Goal: Contribute content: Contribute content

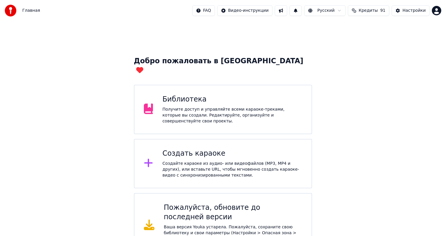
click at [167, 106] on div "Получите доступ и управляйте всеми караоке-треками, которые вы создали. Редакти…" at bounding box center [232, 115] width 140 height 18
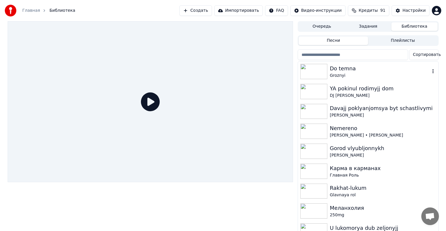
click at [353, 74] on div "Groznyi" at bounding box center [380, 76] width 100 height 6
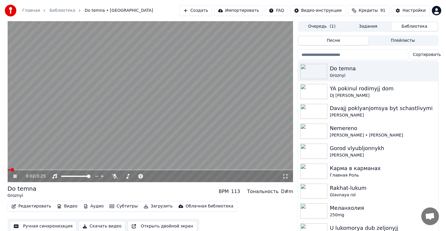
click at [16, 176] on icon at bounding box center [15, 176] width 3 height 4
click at [14, 176] on icon at bounding box center [15, 176] width 4 height 4
click at [285, 175] on icon at bounding box center [286, 176] width 6 height 5
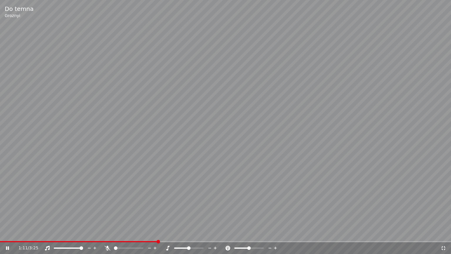
click at [445, 235] on icon at bounding box center [444, 248] width 6 height 5
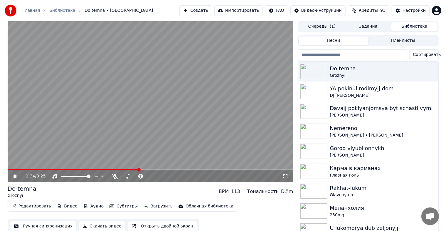
click at [151, 132] on video at bounding box center [151, 101] width 286 height 161
click at [201, 138] on video at bounding box center [151, 101] width 286 height 161
click at [9, 171] on span at bounding box center [11, 170] width 4 height 4
click at [286, 175] on icon at bounding box center [286, 176] width 6 height 5
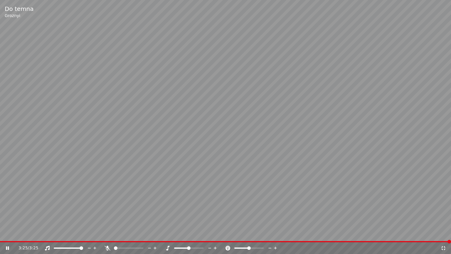
click at [445, 235] on icon at bounding box center [444, 248] width 4 height 4
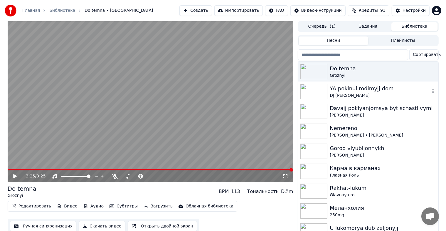
click at [358, 95] on div "DJ [PERSON_NAME]" at bounding box center [380, 96] width 100 height 6
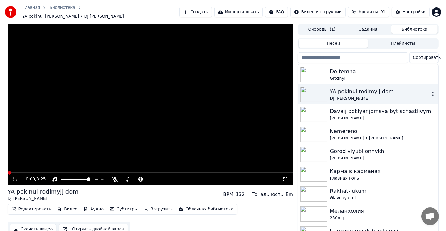
click at [358, 96] on div "DJ [PERSON_NAME]" at bounding box center [380, 99] width 100 height 6
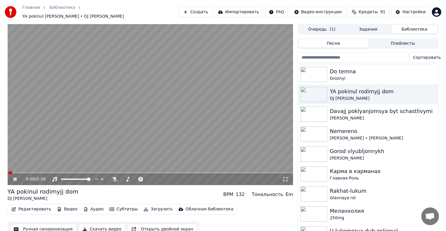
click at [288, 177] on icon at bounding box center [286, 179] width 6 height 5
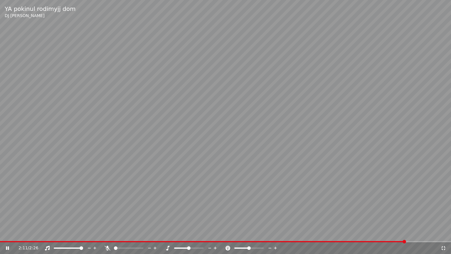
click at [379, 199] on video at bounding box center [225, 127] width 451 height 254
click at [445, 235] on icon at bounding box center [444, 248] width 4 height 4
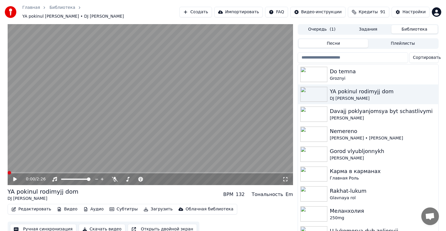
click at [8, 172] on span at bounding box center [8, 172] width 0 height 1
click at [13, 177] on icon at bounding box center [15, 179] width 4 height 4
click at [287, 177] on icon at bounding box center [286, 179] width 6 height 5
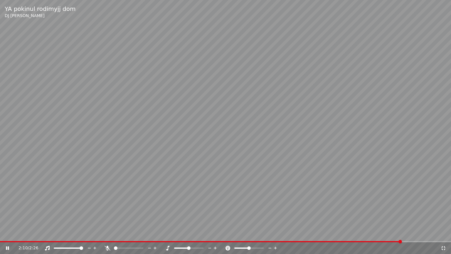
click at [445, 235] on icon at bounding box center [444, 248] width 6 height 5
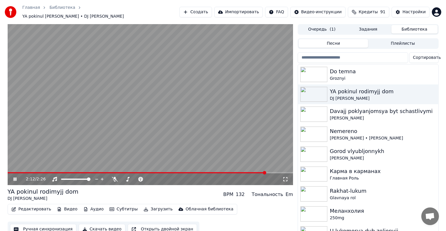
click at [150, 120] on video at bounding box center [151, 104] width 286 height 161
click at [361, 115] on div "[PERSON_NAME]" at bounding box center [380, 118] width 100 height 6
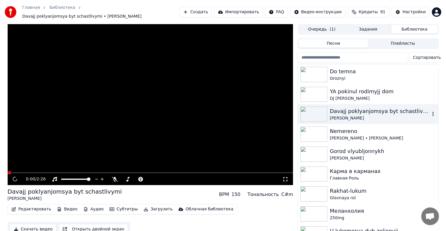
click at [361, 115] on div "[PERSON_NAME]" at bounding box center [380, 118] width 100 height 6
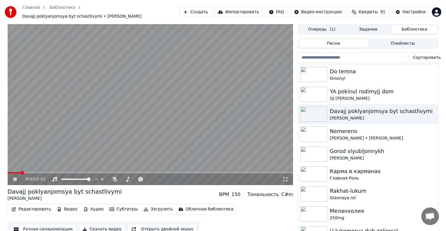
drag, startPoint x: 287, startPoint y: 176, endPoint x: 294, endPoint y: 179, distance: 7.0
click at [287, 177] on icon at bounding box center [286, 179] width 6 height 5
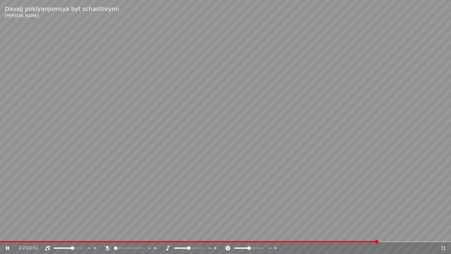
click at [445, 235] on icon at bounding box center [444, 248] width 4 height 4
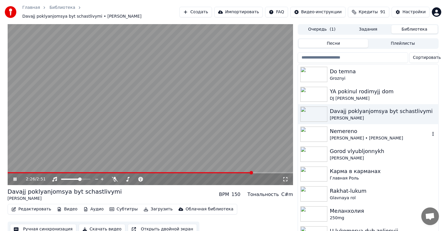
click at [342, 130] on div "Nemereno" at bounding box center [380, 131] width 100 height 8
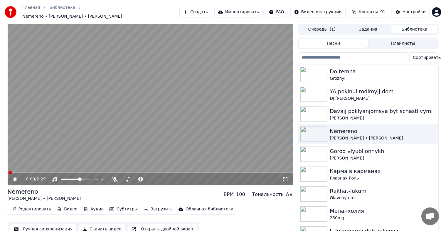
click at [287, 177] on icon at bounding box center [286, 179] width 6 height 5
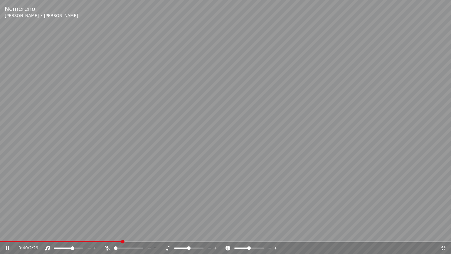
click at [4, 235] on video at bounding box center [225, 127] width 451 height 254
click at [2, 235] on span at bounding box center [61, 241] width 123 height 1
click at [7, 235] on icon at bounding box center [8, 248] width 4 height 4
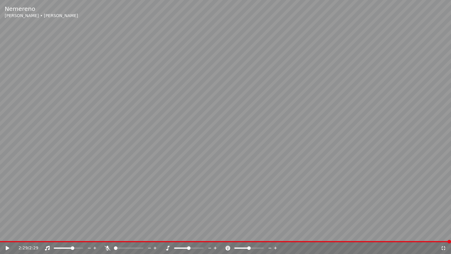
click at [444, 235] on icon at bounding box center [444, 248] width 4 height 4
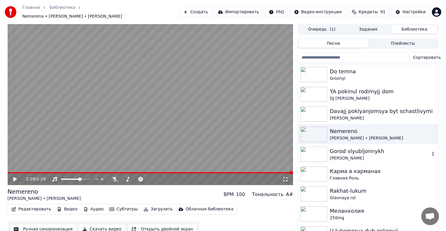
click at [326, 146] on img at bounding box center [314, 153] width 27 height 15
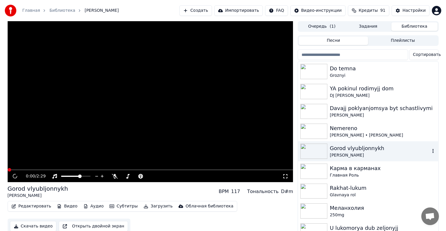
click at [326, 145] on img at bounding box center [314, 150] width 27 height 15
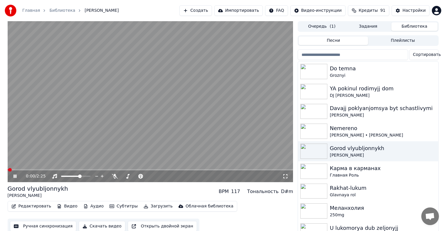
click at [285, 176] on icon at bounding box center [286, 176] width 6 height 5
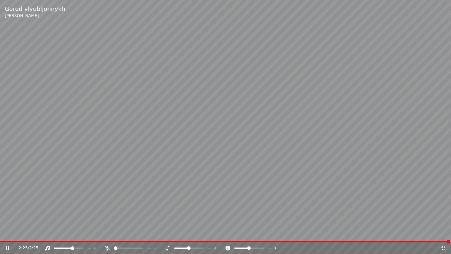
click at [443, 235] on icon at bounding box center [444, 248] width 4 height 4
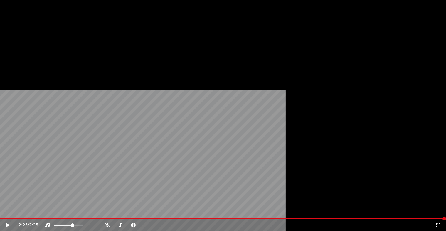
scroll to position [59, 0]
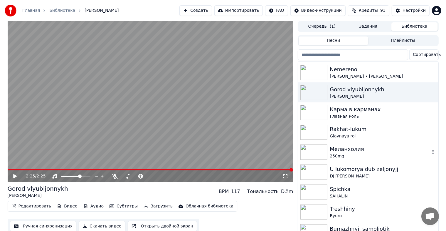
click at [344, 150] on div "Меланхолия" at bounding box center [380, 149] width 100 height 8
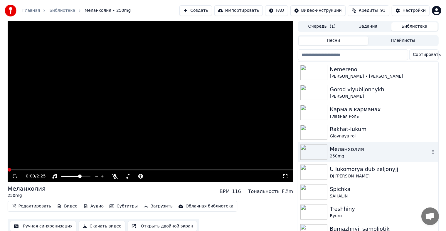
click at [344, 150] on div "Меланхолия" at bounding box center [380, 149] width 100 height 8
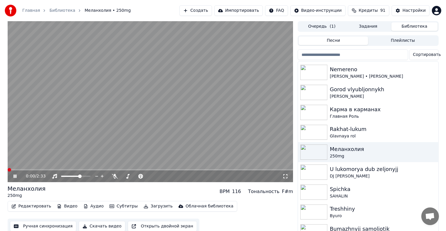
click at [287, 177] on icon at bounding box center [286, 176] width 6 height 5
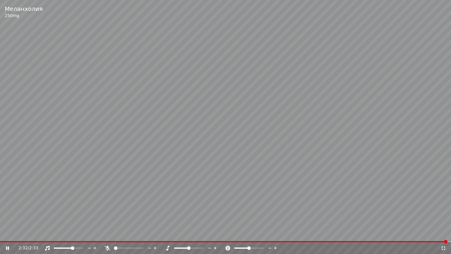
click at [444, 235] on icon at bounding box center [444, 248] width 6 height 5
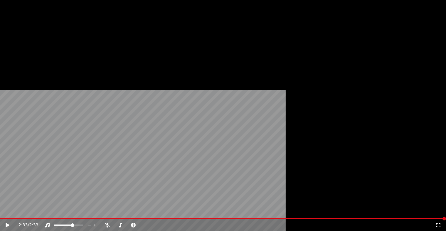
scroll to position [118, 0]
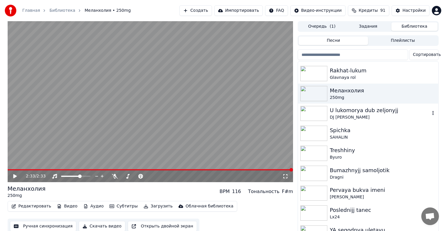
click at [358, 114] on div "U lukomorya dub zeljonyjj" at bounding box center [380, 110] width 100 height 8
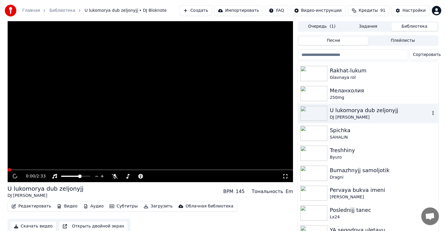
click at [358, 114] on div "U lukomorya dub zeljonyjj" at bounding box center [380, 110] width 100 height 8
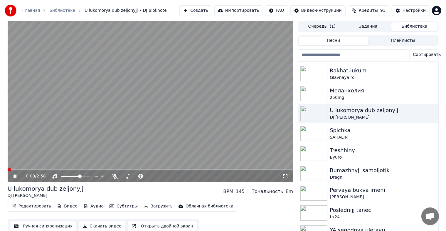
click at [284, 175] on icon at bounding box center [286, 176] width 6 height 5
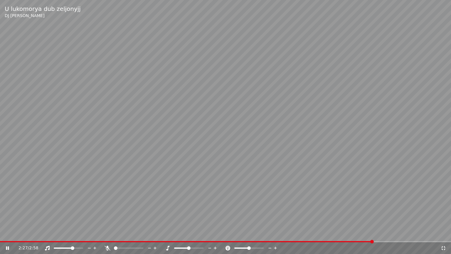
click at [451, 227] on video at bounding box center [225, 127] width 451 height 254
click at [442, 235] on icon at bounding box center [444, 248] width 6 height 5
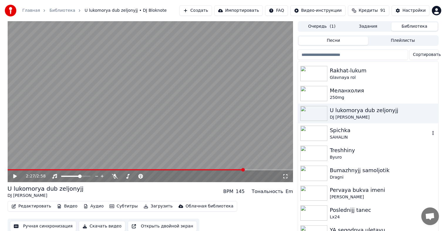
click at [314, 134] on img at bounding box center [314, 132] width 27 height 15
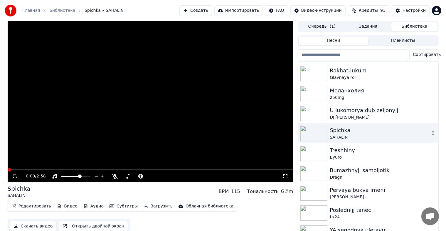
click at [314, 134] on img at bounding box center [314, 132] width 27 height 15
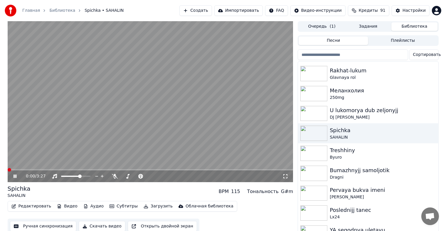
click at [286, 175] on icon at bounding box center [286, 176] width 6 height 5
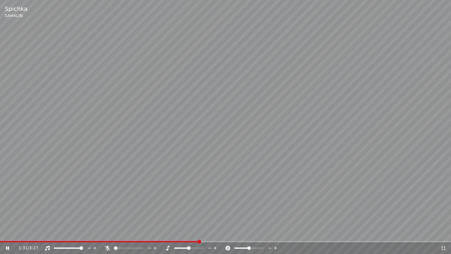
click at [83, 235] on span at bounding box center [82, 248] width 4 height 4
drag, startPoint x: 83, startPoint y: 249, endPoint x: 79, endPoint y: 248, distance: 4.7
click at [79, 235] on div at bounding box center [73, 248] width 47 height 6
click at [77, 235] on span at bounding box center [77, 248] width 4 height 4
click at [72, 235] on span at bounding box center [72, 248] width 4 height 4
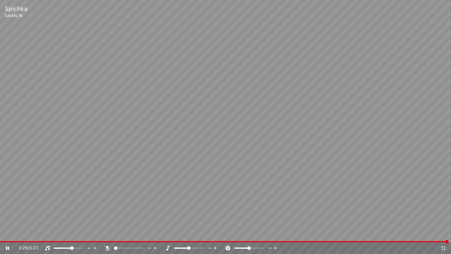
click at [445, 235] on icon at bounding box center [444, 248] width 6 height 5
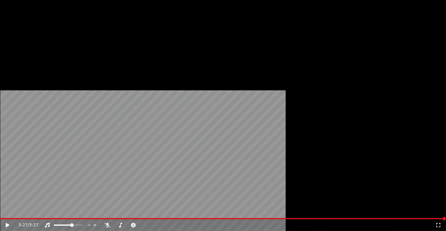
scroll to position [147, 0]
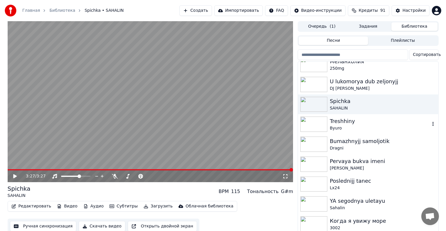
click at [355, 123] on div "Treshhiny" at bounding box center [380, 121] width 100 height 8
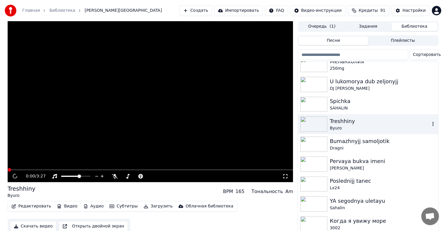
click at [355, 123] on div "Treshhiny" at bounding box center [380, 121] width 100 height 8
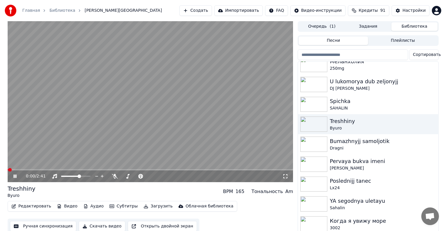
click at [286, 175] on icon at bounding box center [286, 176] width 6 height 5
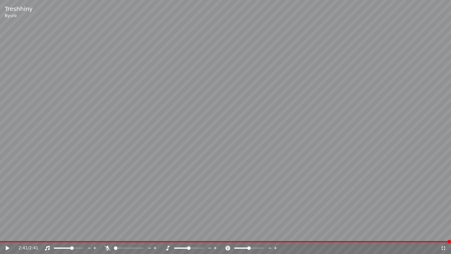
click at [444, 235] on icon at bounding box center [444, 248] width 6 height 5
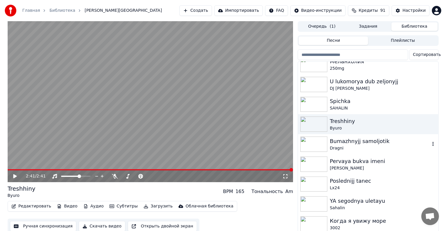
click at [356, 145] on div "Dragni" at bounding box center [380, 148] width 100 height 6
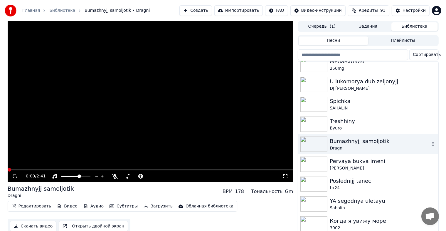
click at [356, 145] on div "Dragni" at bounding box center [380, 148] width 100 height 6
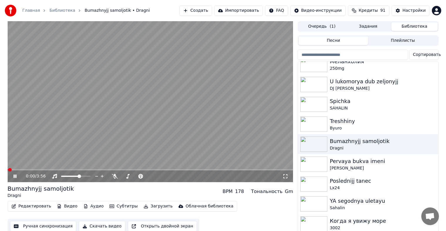
click at [285, 178] on icon at bounding box center [286, 176] width 4 height 4
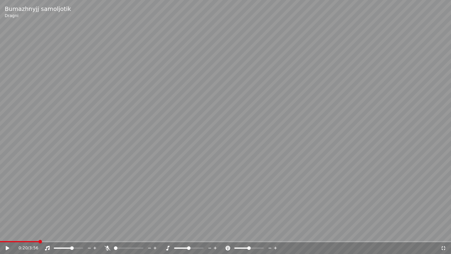
click at [44, 0] on div "Bumazhnyjj samoljotik Dragni" at bounding box center [225, 12] width 451 height 24
click at [111, 202] on video at bounding box center [225, 127] width 451 height 254
click at [5, 235] on span at bounding box center [6, 242] width 4 height 4
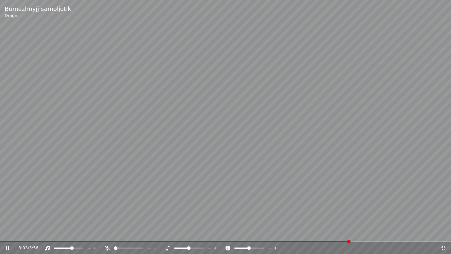
click at [445, 235] on icon at bounding box center [444, 248] width 4 height 4
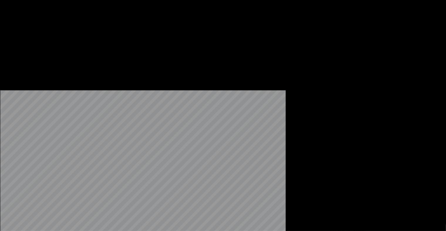
scroll to position [294, 0]
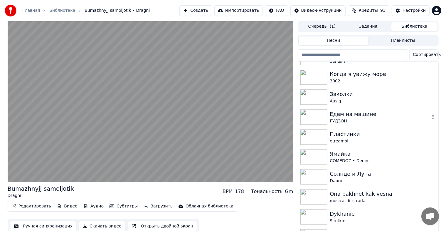
click at [350, 120] on div "ГУДЗОН" at bounding box center [380, 121] width 100 height 6
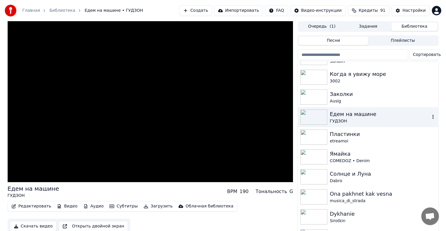
click at [350, 120] on div "ГУДЗОН" at bounding box center [380, 121] width 100 height 6
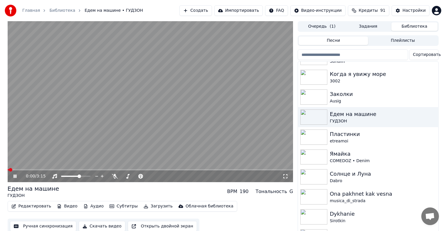
click at [288, 176] on icon at bounding box center [286, 176] width 6 height 5
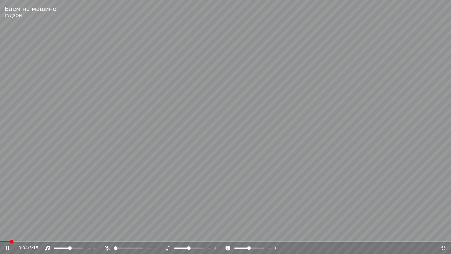
click at [70, 235] on span at bounding box center [70, 248] width 4 height 4
drag, startPoint x: 70, startPoint y: 249, endPoint x: 73, endPoint y: 249, distance: 3.6
click at [73, 235] on div at bounding box center [73, 248] width 47 height 6
click at [75, 235] on span at bounding box center [74, 248] width 4 height 4
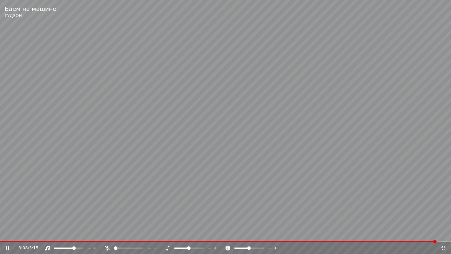
click at [339, 213] on video at bounding box center [225, 127] width 451 height 254
click at [444, 235] on icon at bounding box center [444, 248] width 6 height 5
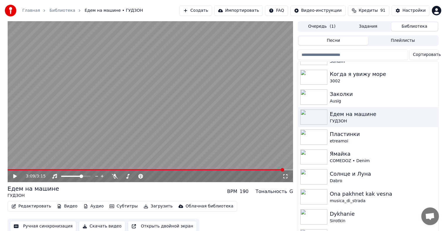
scroll to position [0, 1]
click at [351, 194] on div "Ona pakhnet kak vesna" at bounding box center [379, 194] width 100 height 8
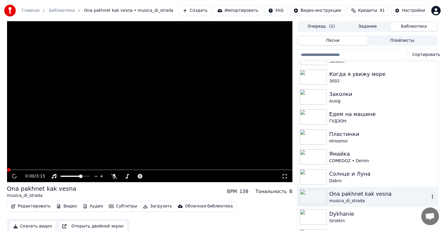
click at [351, 194] on div "Ona pakhnet kak vesna" at bounding box center [379, 194] width 100 height 8
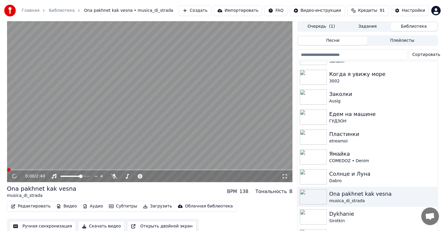
click at [283, 175] on icon at bounding box center [285, 176] width 4 height 4
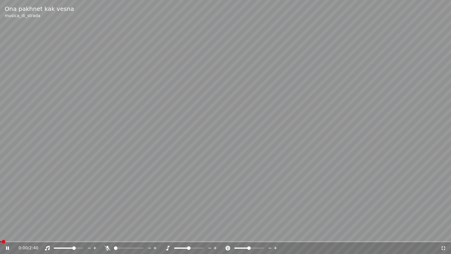
click at [226, 100] on video at bounding box center [225, 127] width 451 height 254
click at [207, 168] on video at bounding box center [225, 127] width 451 height 254
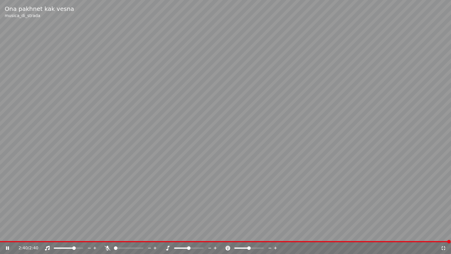
click at [444, 235] on icon at bounding box center [444, 248] width 6 height 5
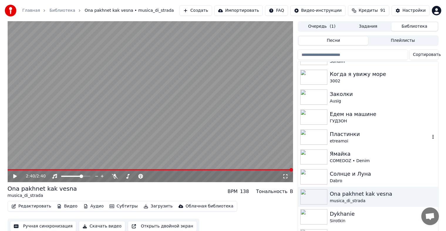
click at [341, 131] on div "Пластинки" at bounding box center [380, 134] width 100 height 8
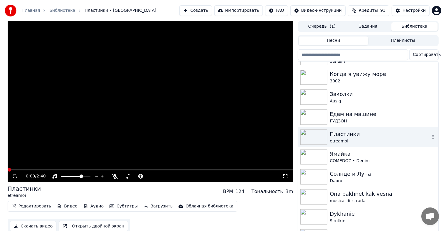
click at [341, 131] on div "Пластинки" at bounding box center [380, 134] width 100 height 8
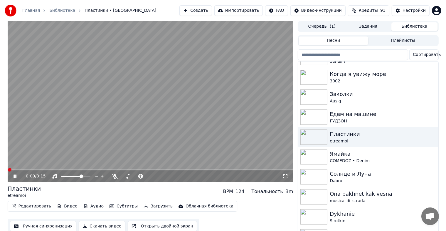
click at [288, 177] on icon at bounding box center [286, 176] width 4 height 4
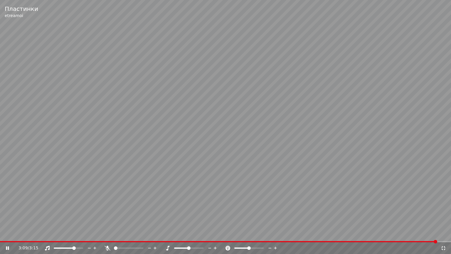
click at [444, 235] on icon at bounding box center [444, 248] width 6 height 5
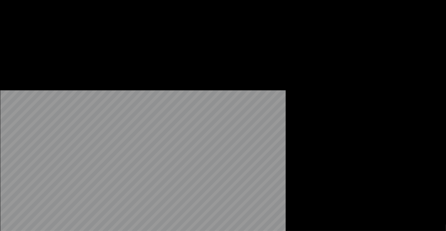
scroll to position [382, 0]
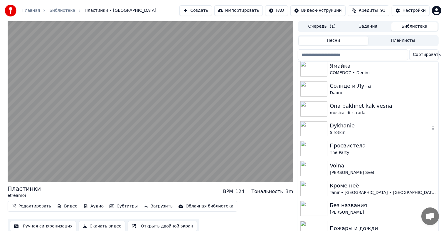
click at [350, 130] on div "Sirotkin" at bounding box center [380, 133] width 100 height 6
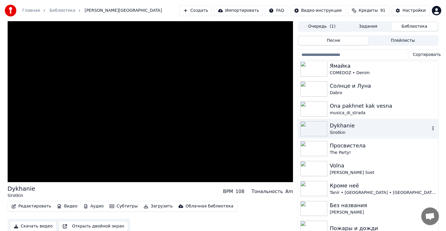
drag, startPoint x: 350, startPoint y: 130, endPoint x: 327, endPoint y: 133, distance: 23.6
click at [347, 130] on div "Sirotkin" at bounding box center [380, 133] width 100 height 6
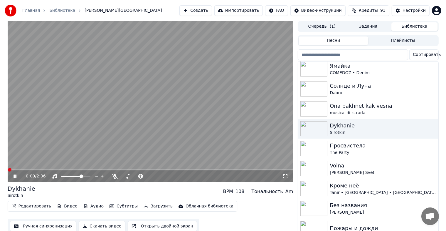
click at [288, 176] on icon at bounding box center [286, 176] width 6 height 5
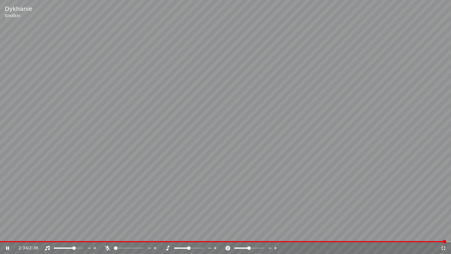
click at [443, 235] on icon at bounding box center [444, 248] width 6 height 5
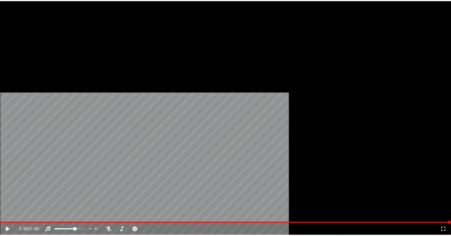
scroll to position [470, 0]
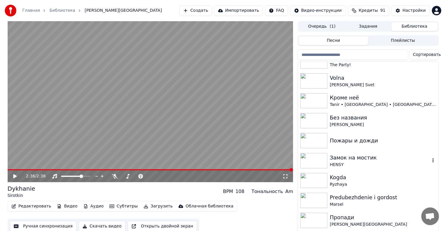
click at [352, 156] on div "Замок на мостик" at bounding box center [380, 157] width 100 height 8
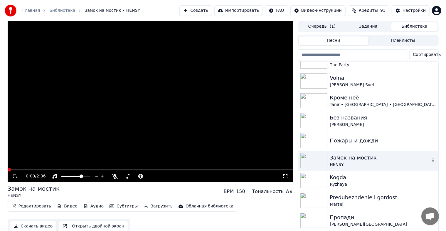
click at [352, 156] on div "Замок на мостик" at bounding box center [380, 157] width 100 height 8
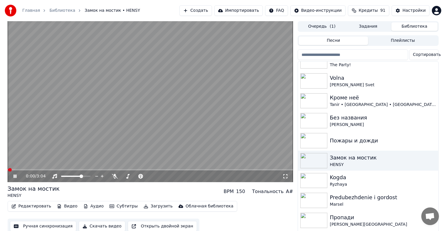
click at [284, 177] on icon at bounding box center [286, 176] width 6 height 5
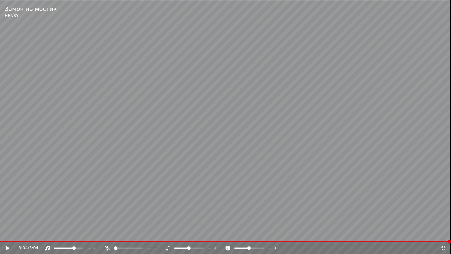
click at [443, 235] on icon at bounding box center [444, 248] width 6 height 5
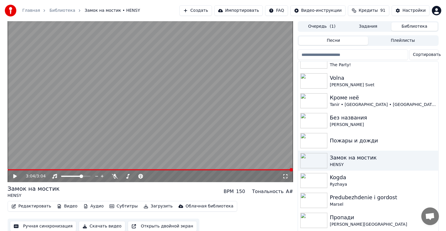
click at [203, 8] on button "Создать" at bounding box center [196, 10] width 32 height 11
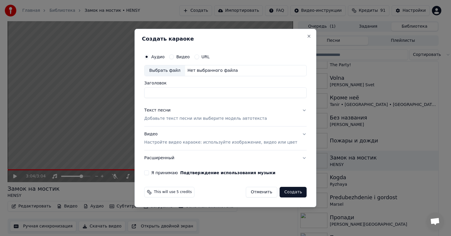
click at [162, 69] on div "Выбрать файл" at bounding box center [165, 70] width 41 height 11
type input "**********"
click at [149, 172] on button "Я принимаю Подтверждение использования музыки" at bounding box center [146, 172] width 5 height 5
click at [200, 115] on div "Текст песни Добавьте текст песни или выберите модель автотекста" at bounding box center [205, 114] width 123 height 14
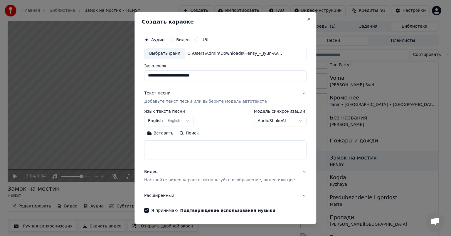
click at [187, 115] on div "**********" at bounding box center [168, 117] width 49 height 17
click at [188, 120] on button "English English" at bounding box center [168, 120] width 49 height 11
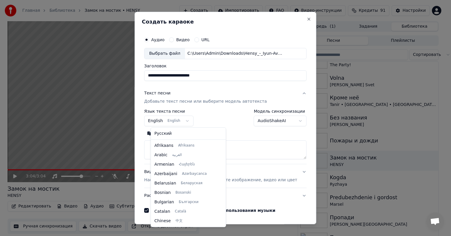
scroll to position [47, 0]
select select "**"
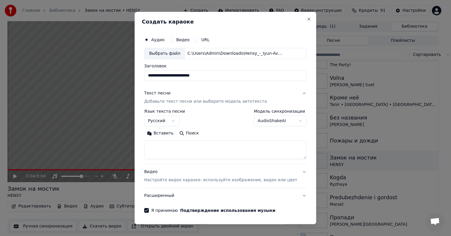
click at [232, 148] on textarea at bounding box center [225, 149] width 162 height 19
click at [174, 150] on textarea at bounding box center [225, 149] width 162 height 19
paste textarea "**********"
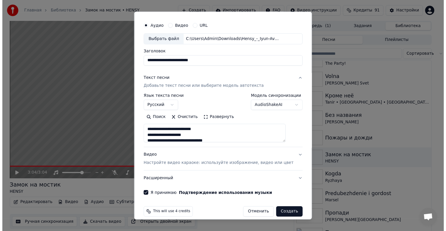
scroll to position [21, 0]
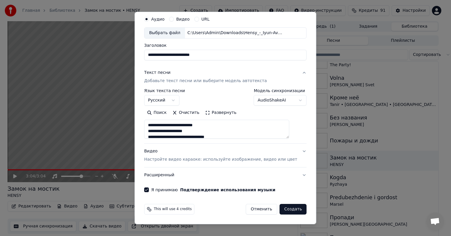
type textarea "**********"
click at [283, 208] on button "Создать" at bounding box center [293, 209] width 27 height 11
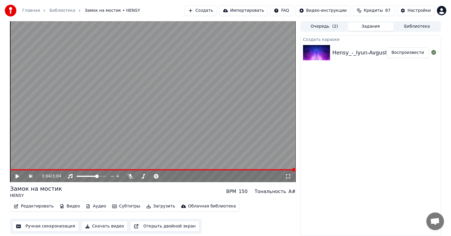
click at [406, 55] on button "Воспроизвести" at bounding box center [408, 52] width 43 height 11
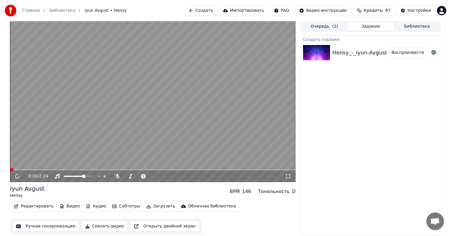
click at [288, 177] on icon at bounding box center [288, 176] width 6 height 5
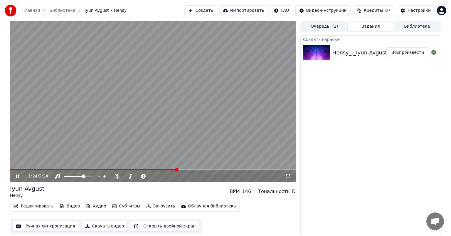
click at [15, 182] on div "1:24 / 2:24" at bounding box center [153, 176] width 286 height 12
click at [16, 173] on div "1:25 / 2:24" at bounding box center [152, 176] width 281 height 6
click at [18, 177] on icon at bounding box center [17, 176] width 3 height 4
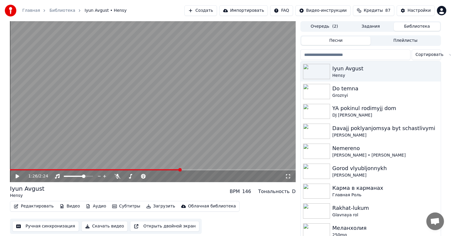
click at [417, 27] on button "Библиотека" at bounding box center [417, 26] width 46 height 9
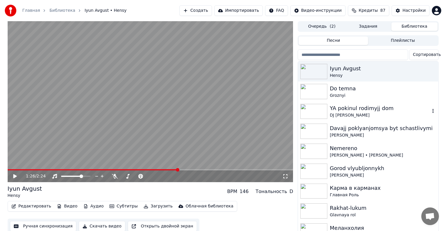
click at [322, 110] on img at bounding box center [314, 111] width 27 height 15
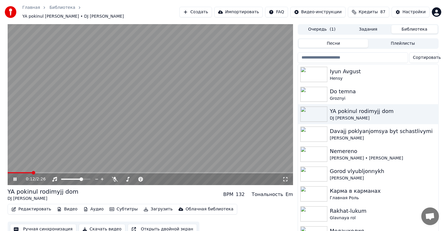
click at [287, 177] on icon at bounding box center [286, 179] width 4 height 4
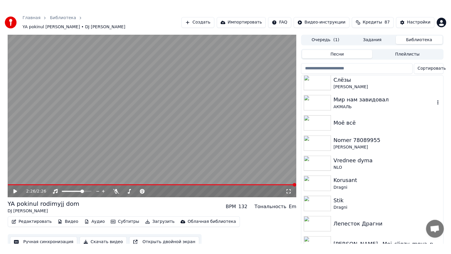
scroll to position [802, 0]
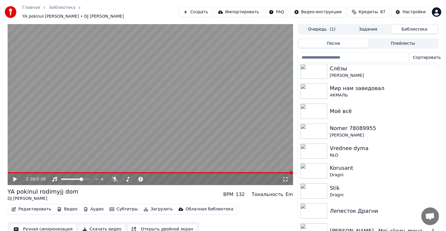
click at [362, 227] on div "[PERSON_NAME]-_Moi_sljozy_moya_pechal_72265681" at bounding box center [380, 231] width 100 height 8
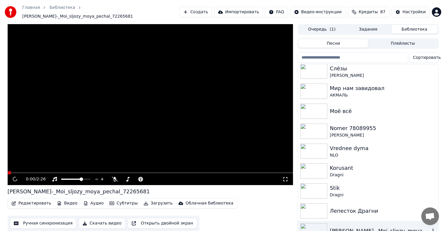
click at [362, 227] on div "[PERSON_NAME]-_Moi_sljozy_moya_pechal_72265681" at bounding box center [380, 231] width 100 height 8
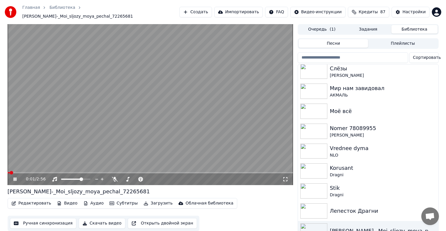
drag, startPoint x: 284, startPoint y: 176, endPoint x: 284, endPoint y: 182, distance: 6.8
click at [284, 177] on icon at bounding box center [286, 179] width 6 height 5
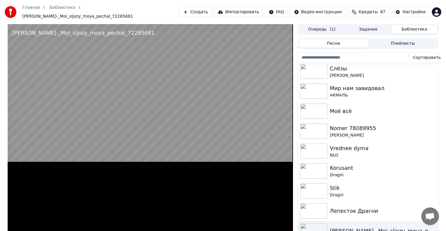
scroll to position [788, 0]
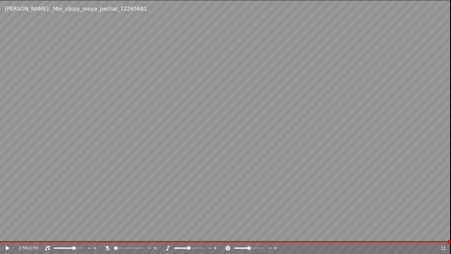
click at [446, 235] on icon at bounding box center [444, 248] width 6 height 5
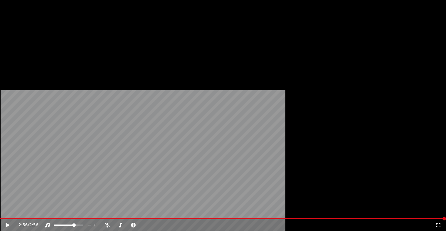
scroll to position [714, 0]
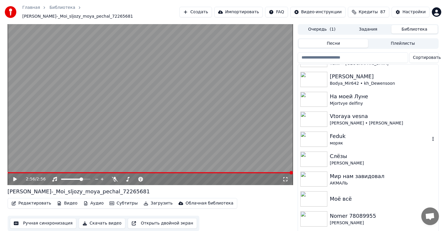
click at [346, 140] on div "моряк" at bounding box center [380, 143] width 100 height 6
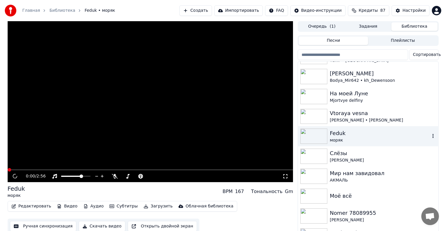
click at [346, 138] on div "моряк" at bounding box center [380, 140] width 100 height 6
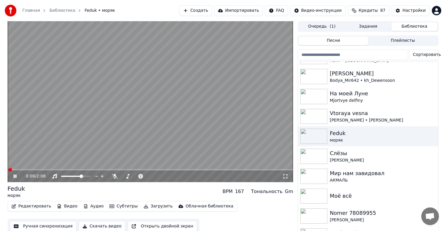
click at [287, 176] on icon at bounding box center [286, 176] width 6 height 5
